Goal: Information Seeking & Learning: Learn about a topic

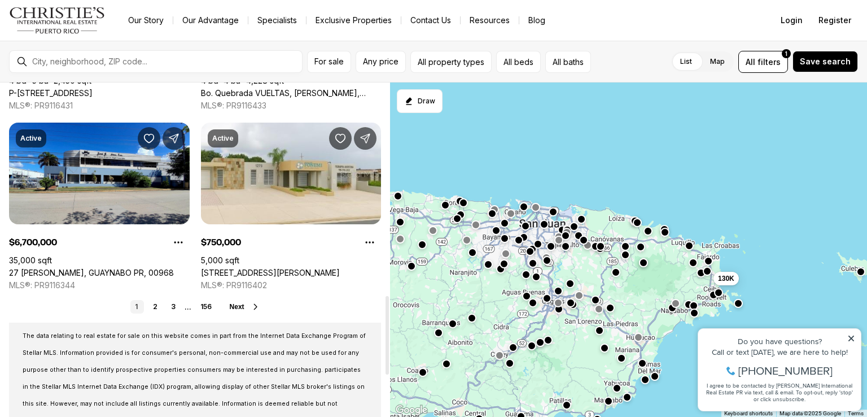
scroll to position [906, 0]
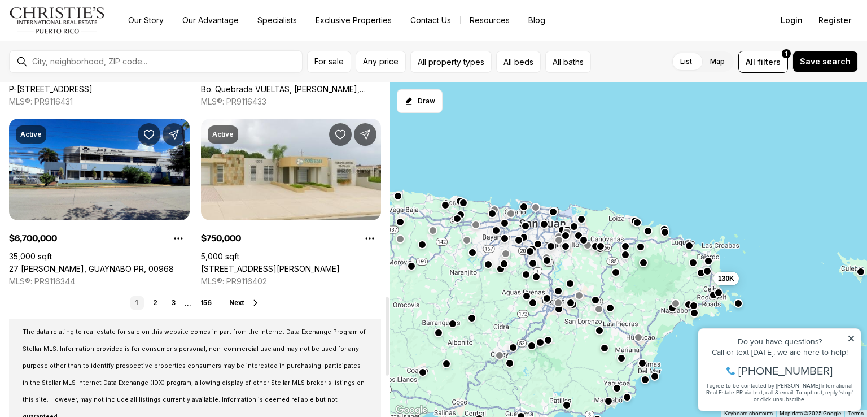
drag, startPoint x: 386, startPoint y: 159, endPoint x: 400, endPoint y: 305, distance: 147.4
click at [389, 305] on div at bounding box center [387, 336] width 3 height 78
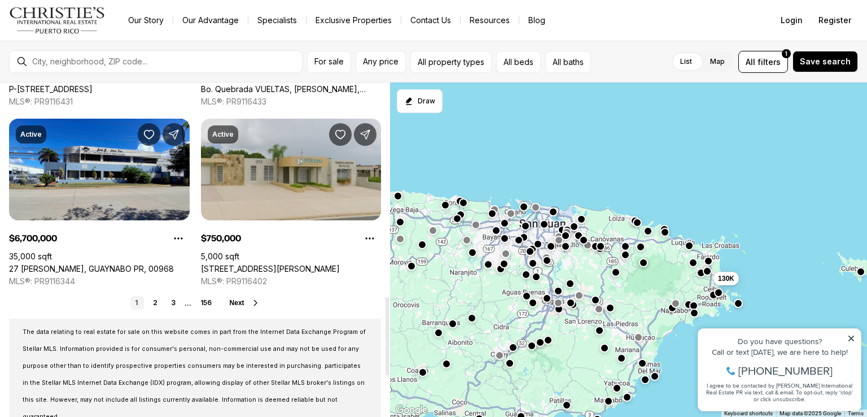
click at [306, 264] on link "[STREET_ADDRESS][PERSON_NAME]" at bounding box center [270, 269] width 139 height 10
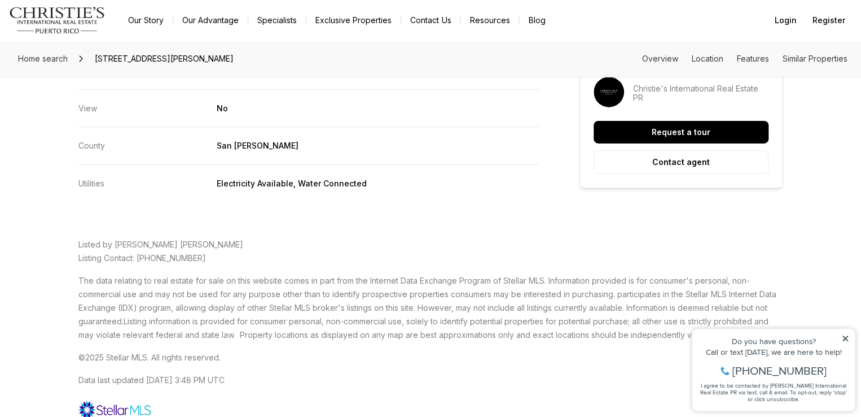
scroll to position [1962, 0]
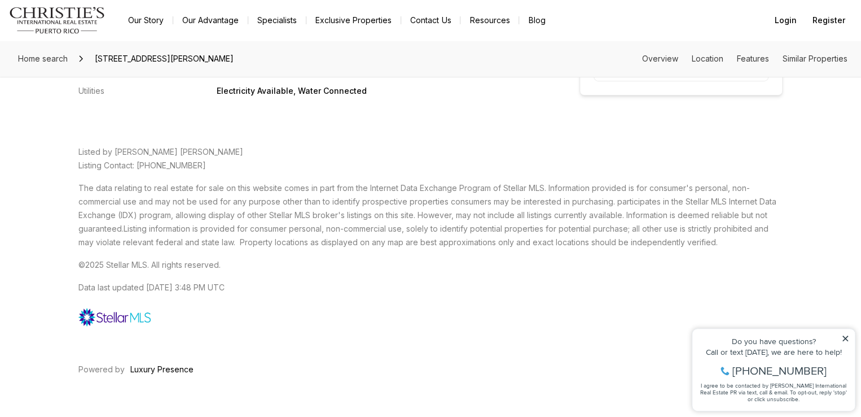
drag, startPoint x: 846, startPoint y: 336, endPoint x: 1527, endPoint y: 646, distance: 748.1
click at [846, 336] on icon at bounding box center [846, 338] width 8 height 8
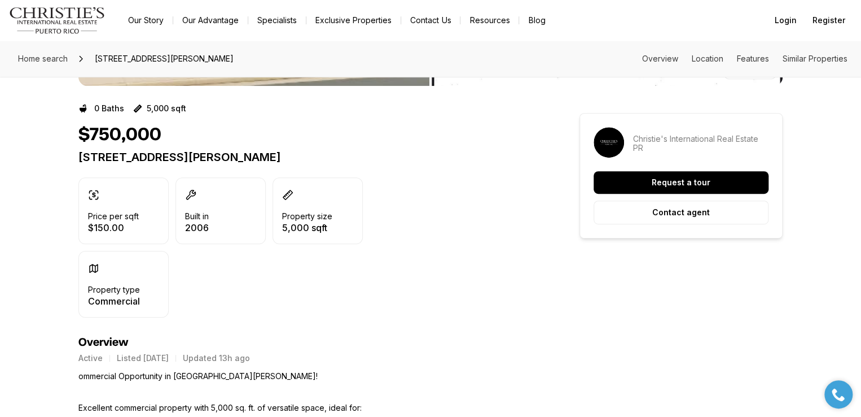
scroll to position [0, 0]
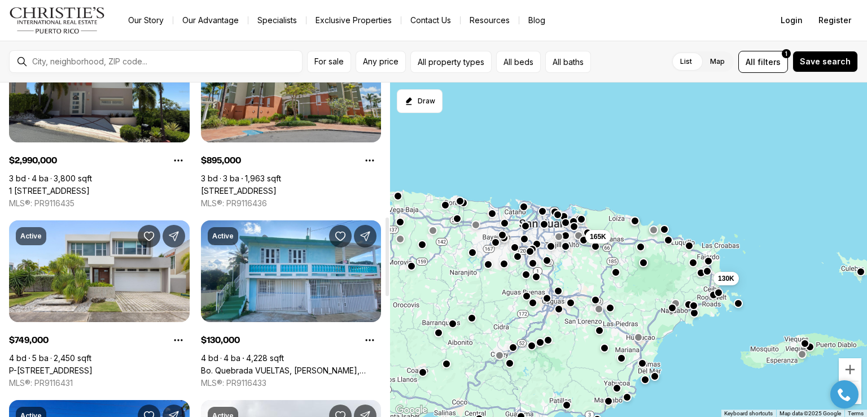
scroll to position [511, 0]
